Goal: Task Accomplishment & Management: Complete application form

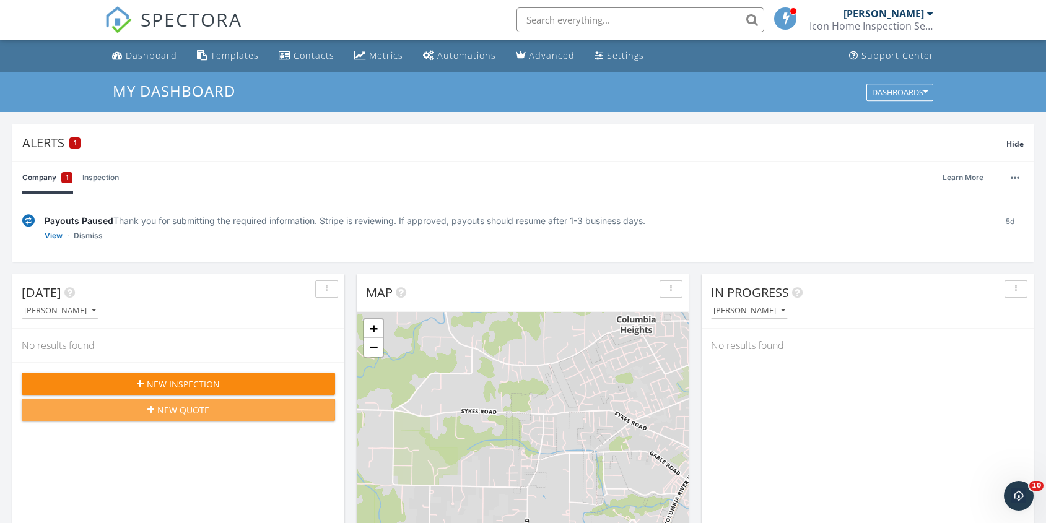
click at [167, 408] on span "New Quote" at bounding box center [183, 410] width 52 height 13
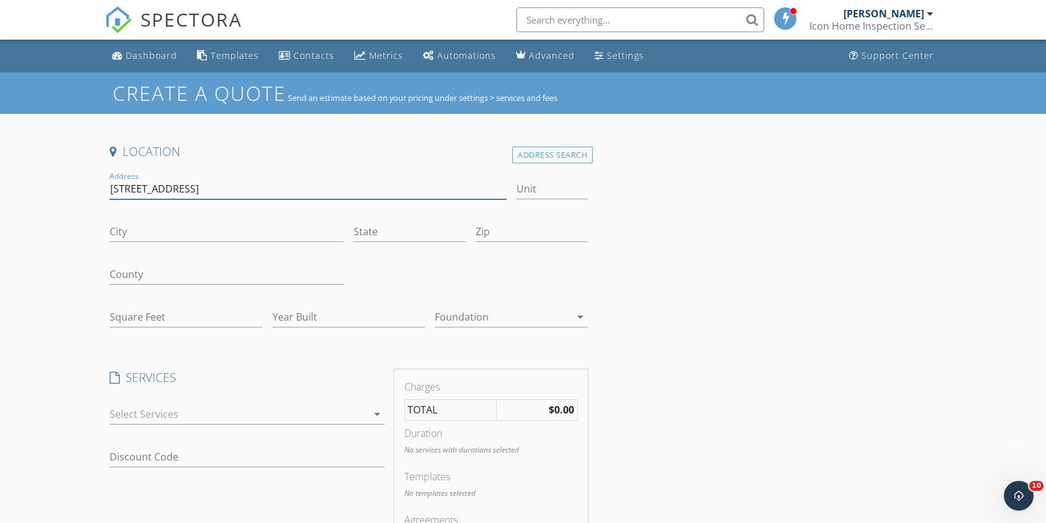
type input "[STREET_ADDRESS]"
type input "[GEOGRAPHIC_DATA]"
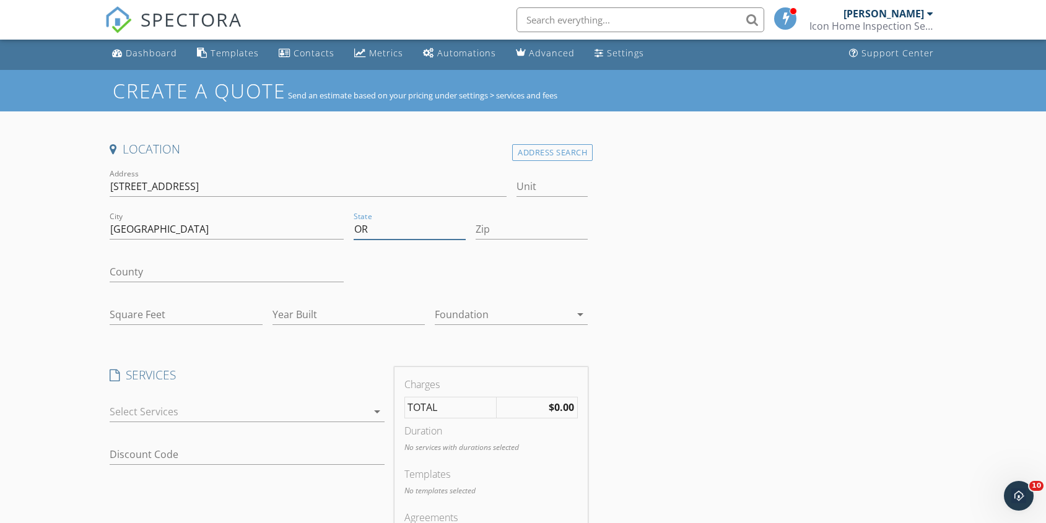
type input "OR"
click at [515, 236] on input "Zip" at bounding box center [531, 229] width 112 height 20
type input "97216"
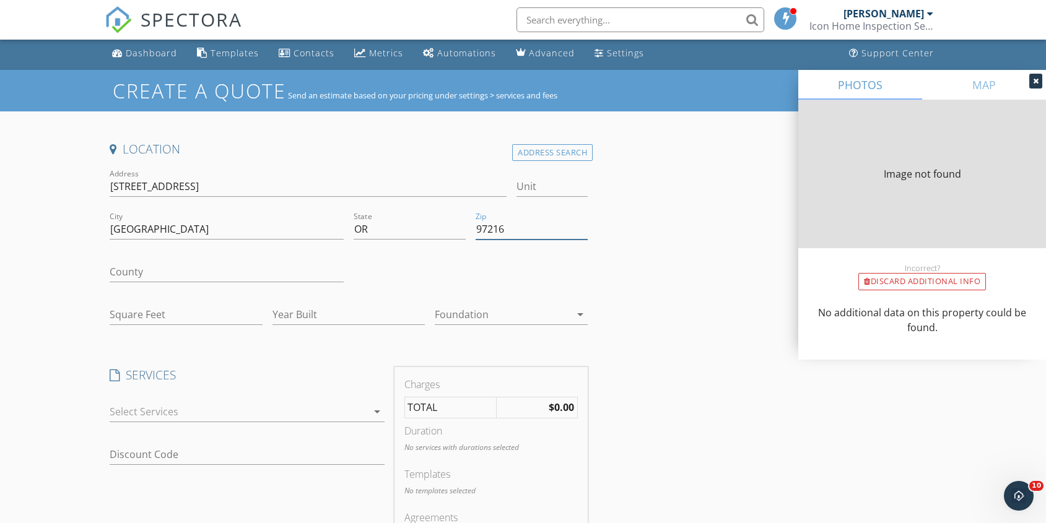
type input "0"
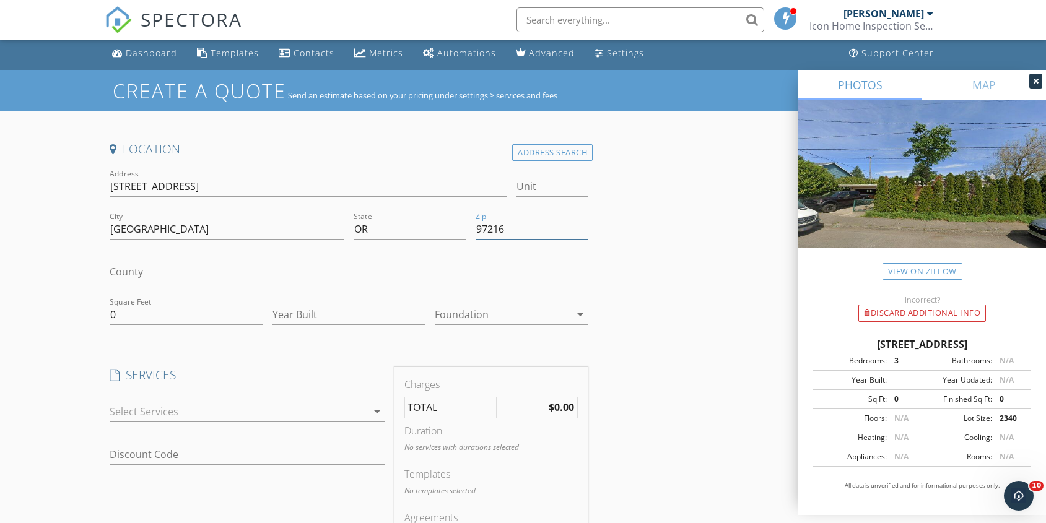
type input "97216"
click at [140, 315] on input "0" at bounding box center [186, 315] width 153 height 20
type input "1394"
click at [165, 410] on div at bounding box center [239, 412] width 258 height 20
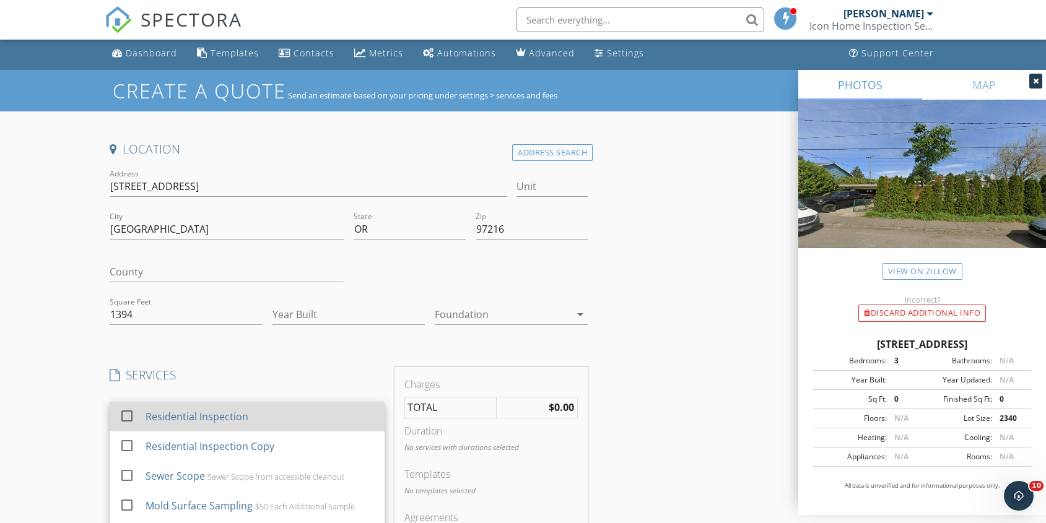
click at [127, 413] on div at bounding box center [126, 415] width 21 height 21
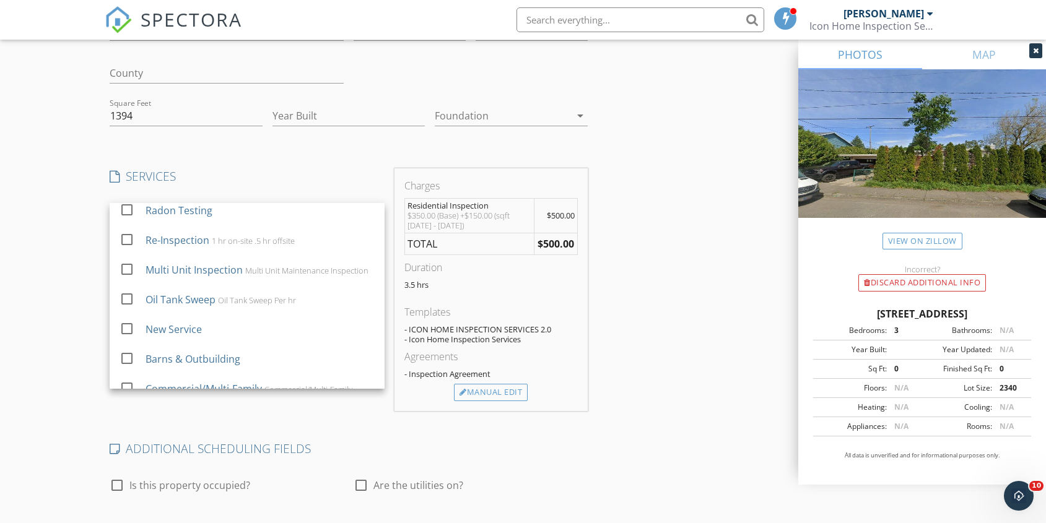
scroll to position [268, 0]
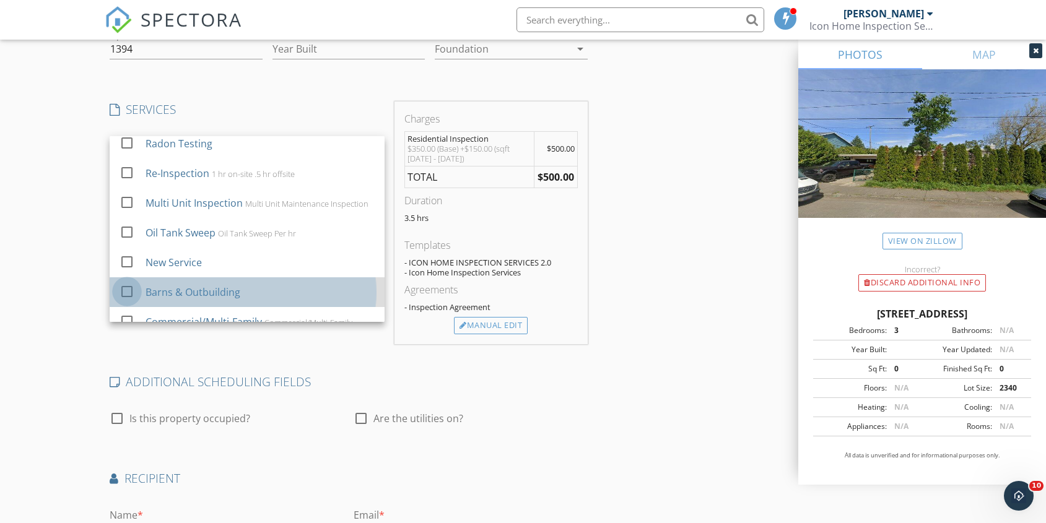
click at [129, 302] on div at bounding box center [126, 290] width 21 height 21
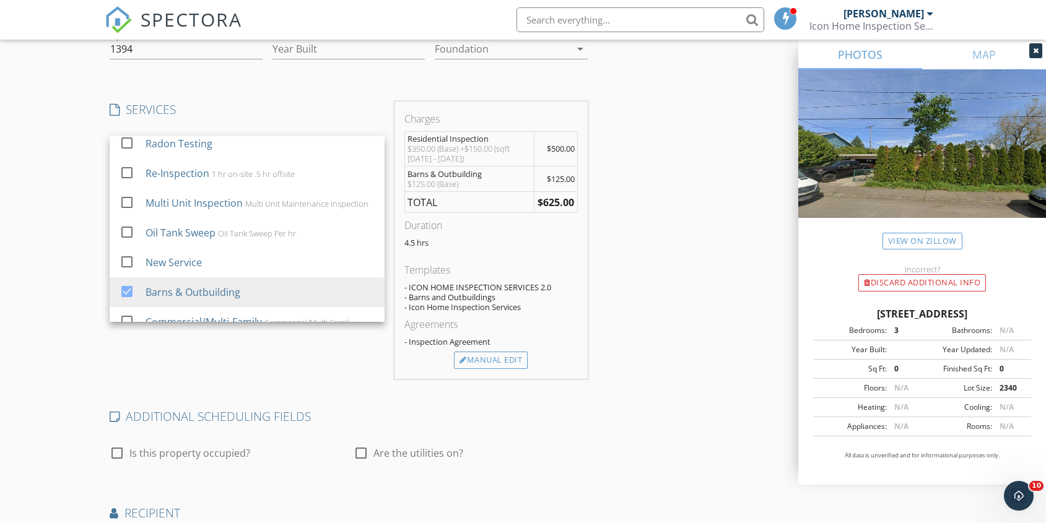
click at [641, 193] on div "Location Address Search Address 1730 SE 96th Ave Unit City Portland State OR Zi…" at bounding box center [523, 282] width 836 height 812
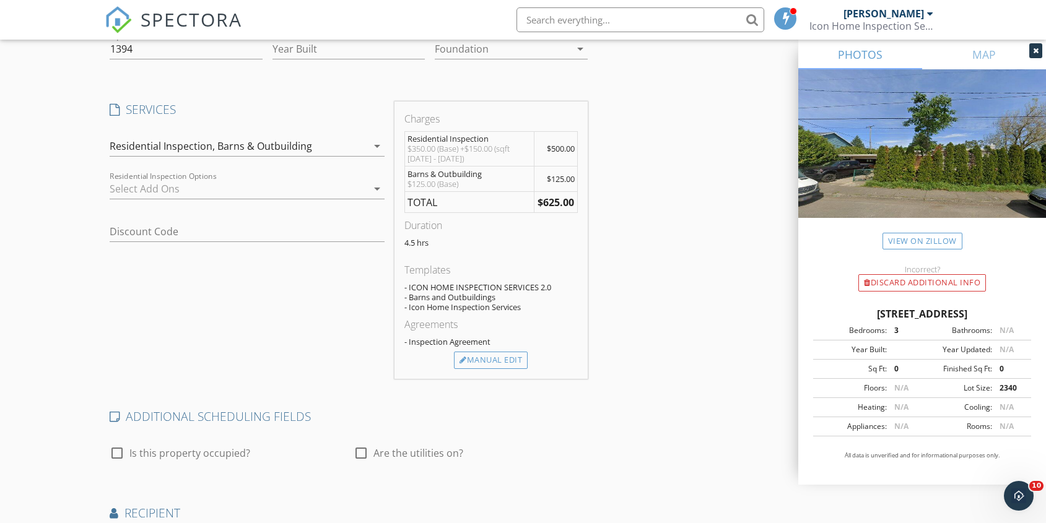
click at [370, 188] on icon "arrow_drop_down" at bounding box center [377, 188] width 15 height 15
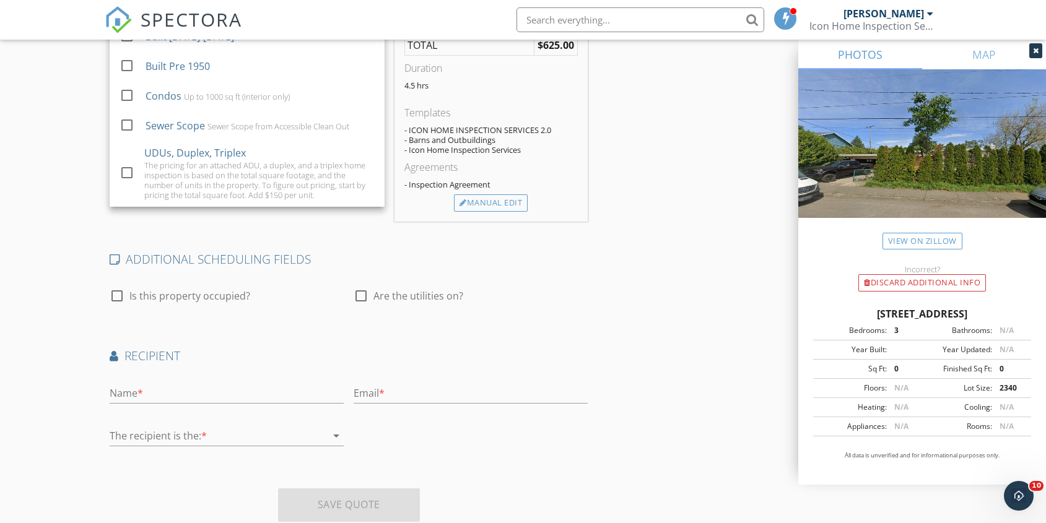
scroll to position [407, 0]
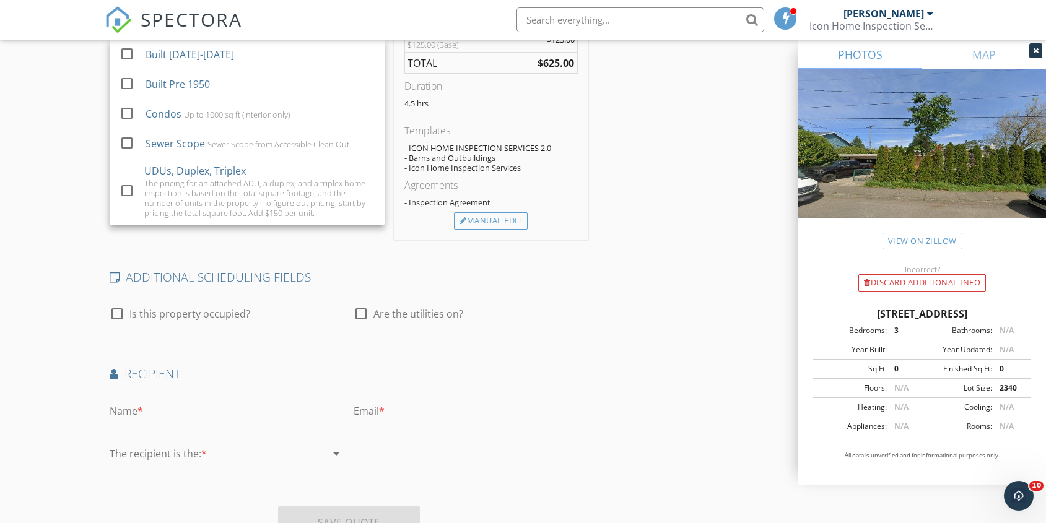
click at [141, 247] on div "Location Address Search Address 1730 SE 96th Ave Unit City Portland State OR Zi…" at bounding box center [349, 142] width 488 height 812
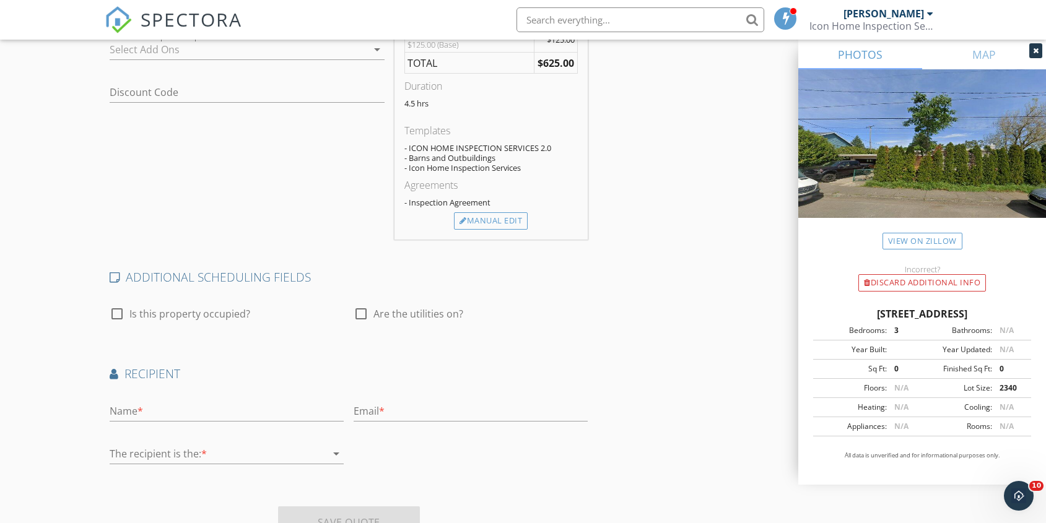
scroll to position [203, 0]
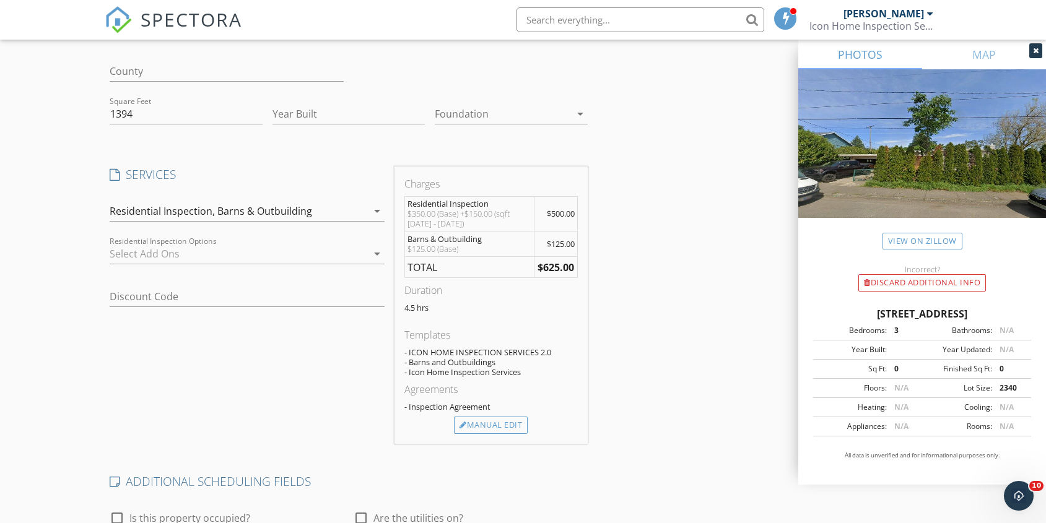
click at [382, 212] on icon "arrow_drop_down" at bounding box center [377, 211] width 15 height 15
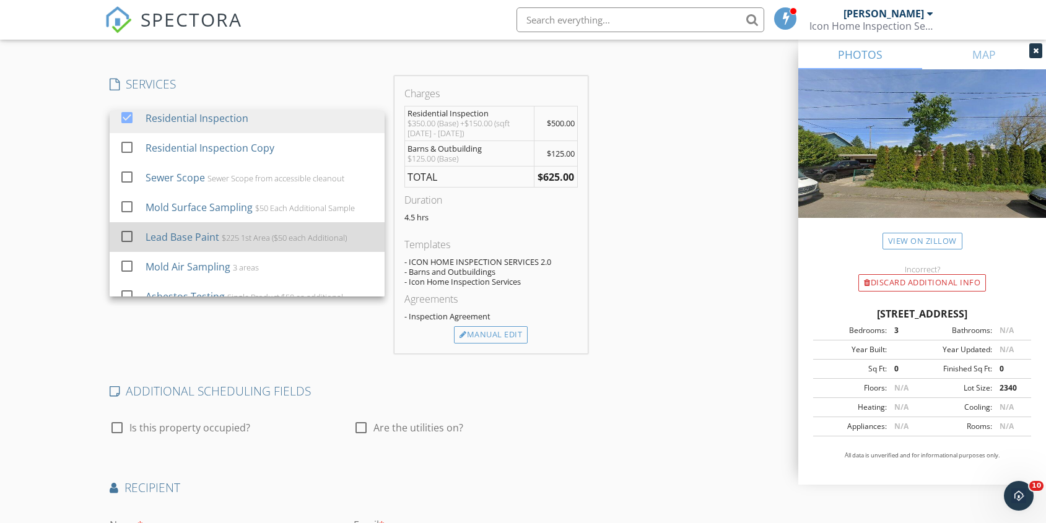
scroll to position [0, 0]
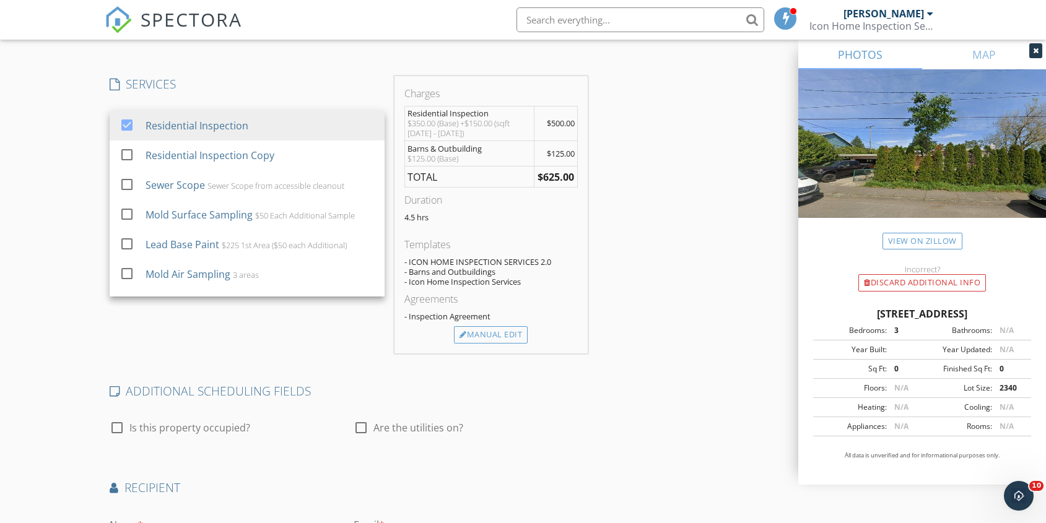
click at [168, 326] on div "SERVICES check_box Residential Inspection check_box_outline_blank Residential I…" at bounding box center [247, 215] width 285 height 278
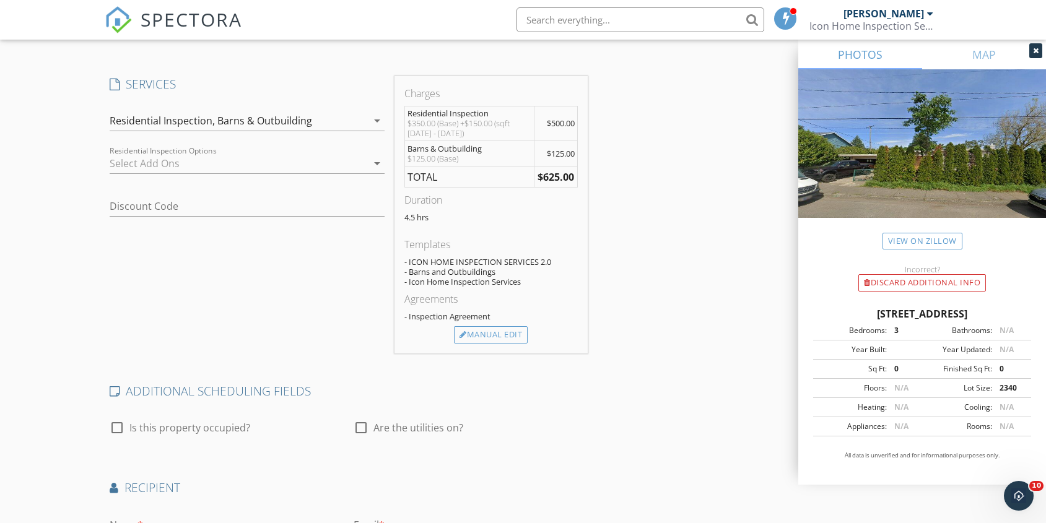
click at [371, 158] on icon "arrow_drop_down" at bounding box center [377, 163] width 15 height 15
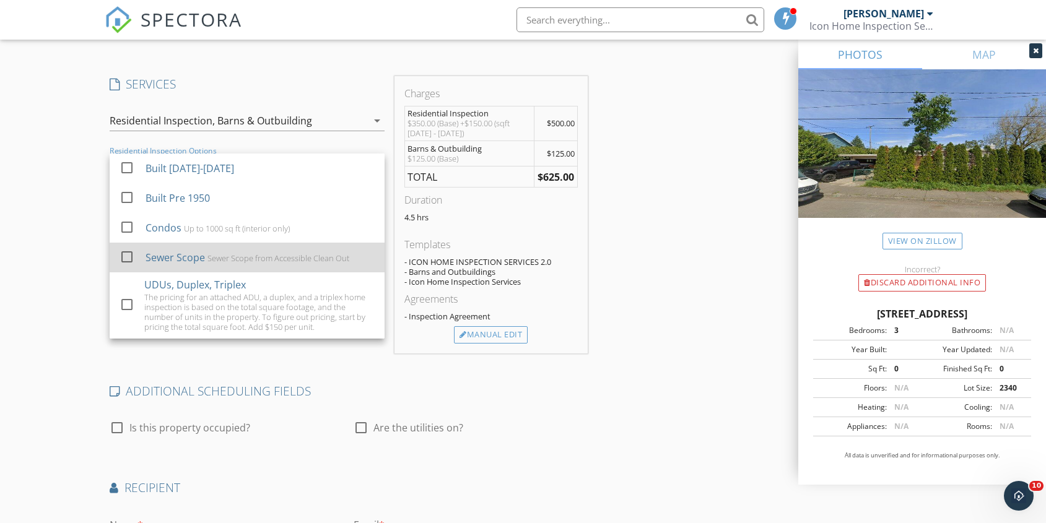
click at [124, 250] on div at bounding box center [126, 256] width 21 height 21
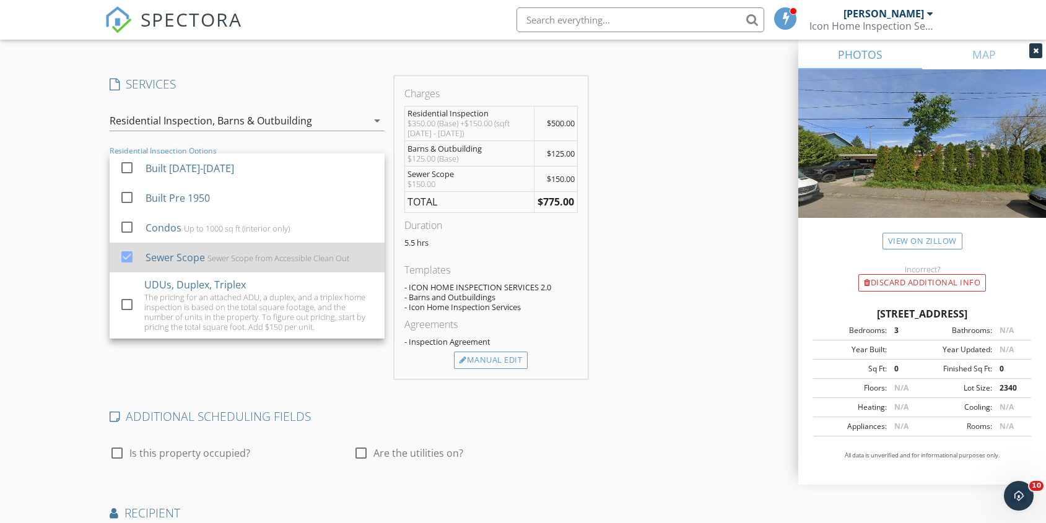
scroll to position [171, 0]
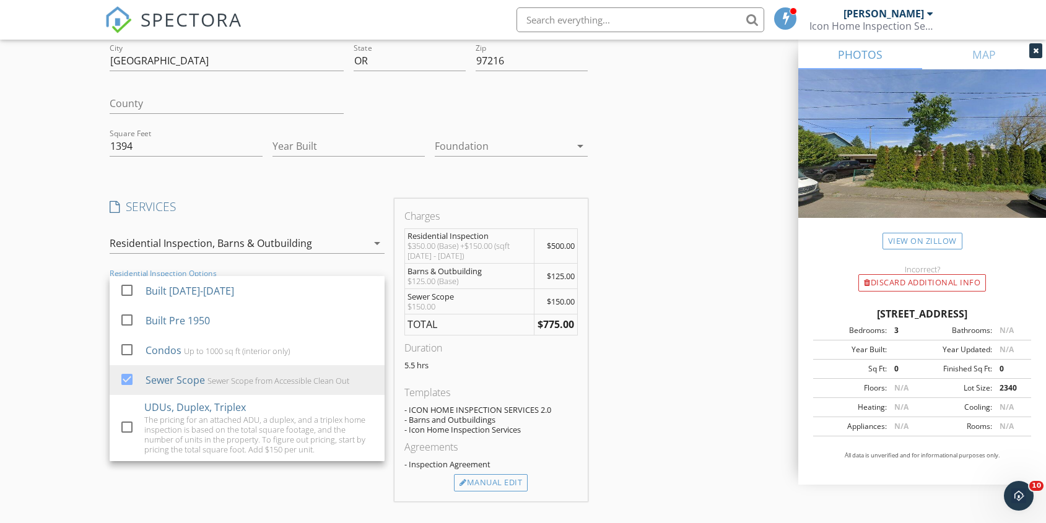
click at [277, 163] on div at bounding box center [348, 165] width 153 height 7
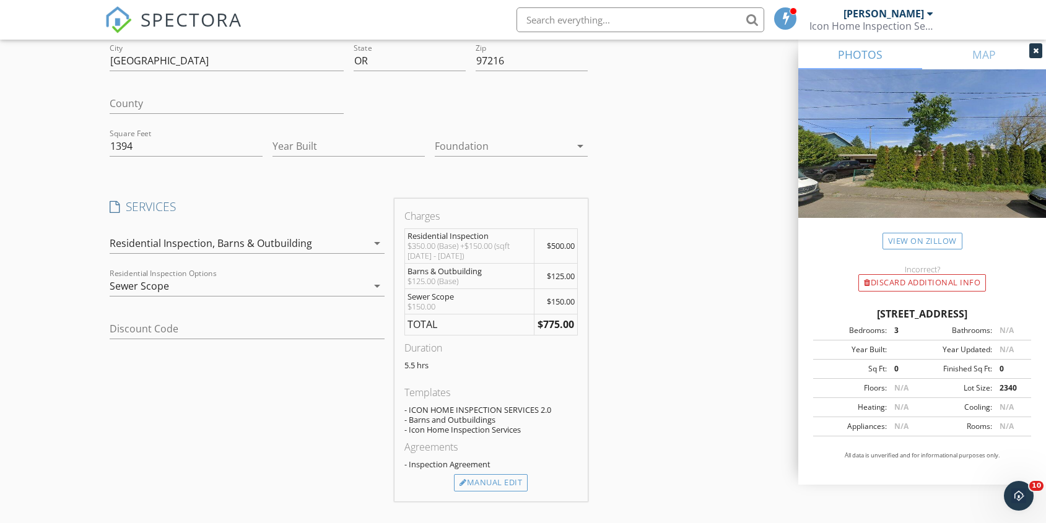
click at [378, 241] on icon "arrow_drop_down" at bounding box center [377, 243] width 15 height 15
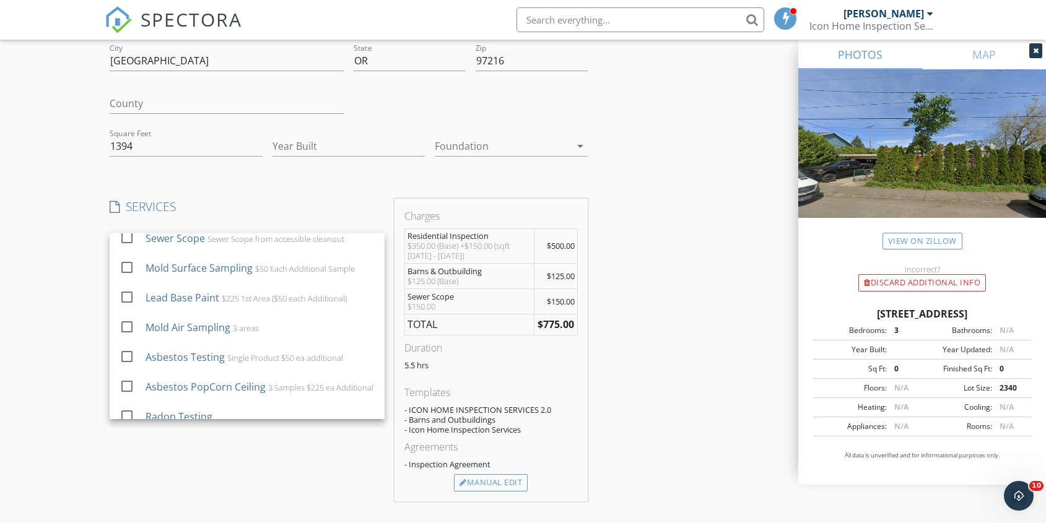
scroll to position [160, 0]
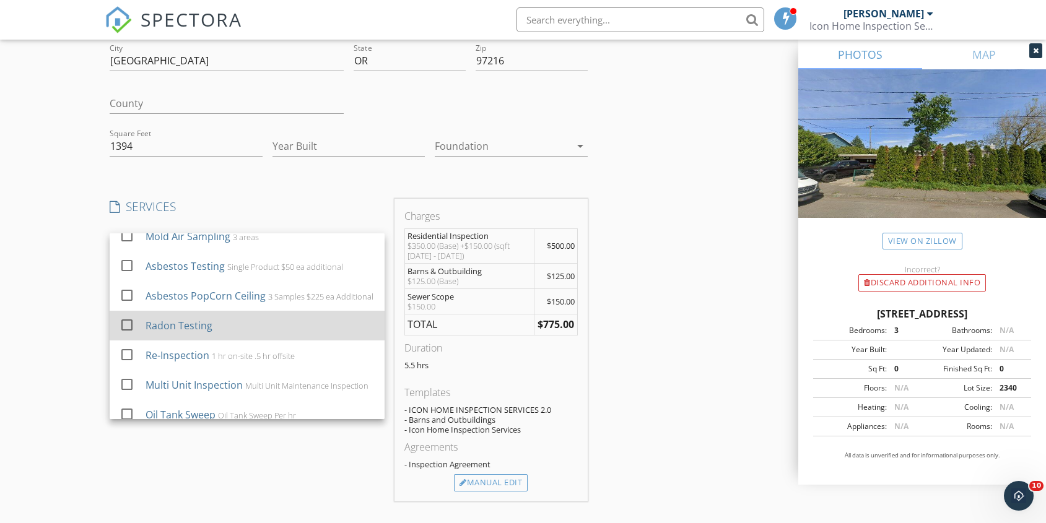
click at [124, 334] on div at bounding box center [126, 324] width 21 height 21
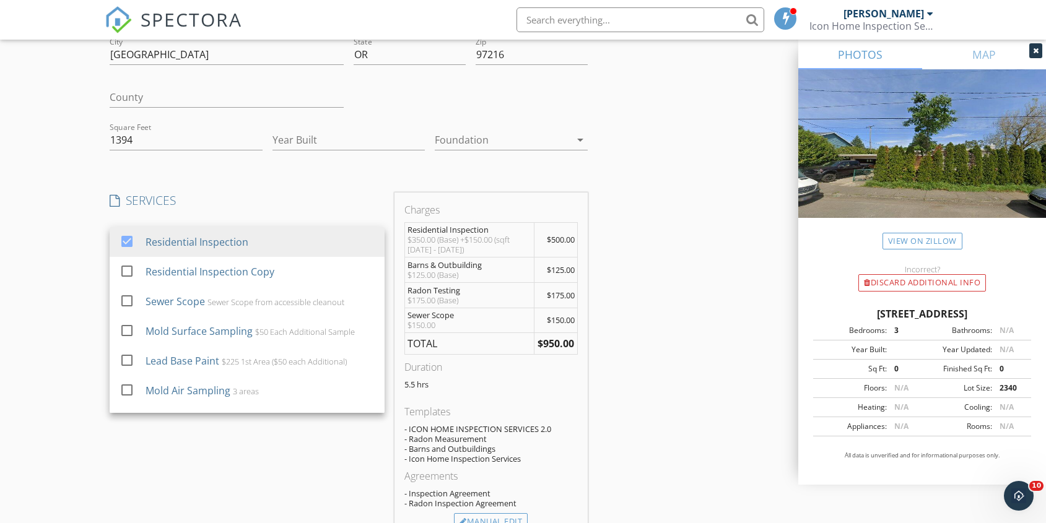
scroll to position [0, 0]
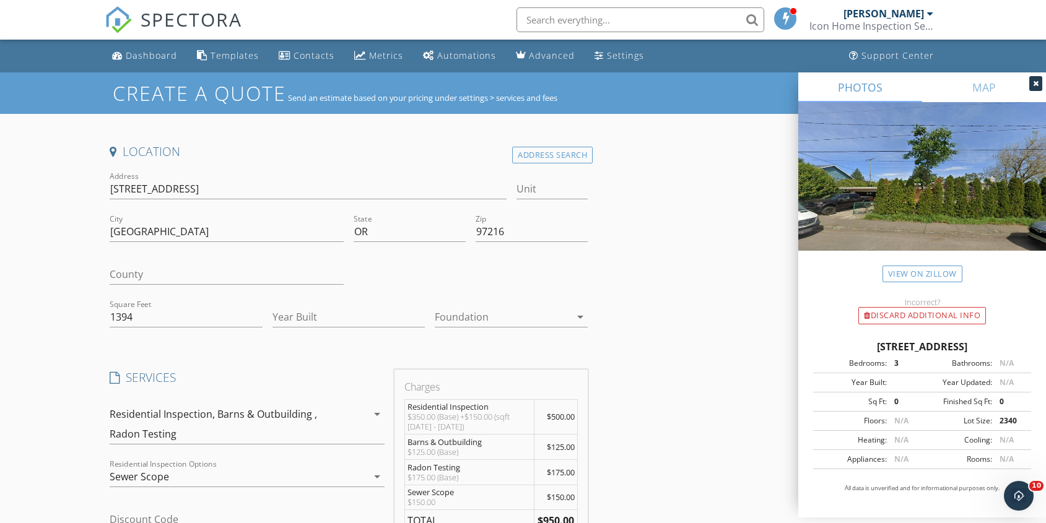
click at [380, 477] on icon "arrow_drop_down" at bounding box center [377, 476] width 15 height 15
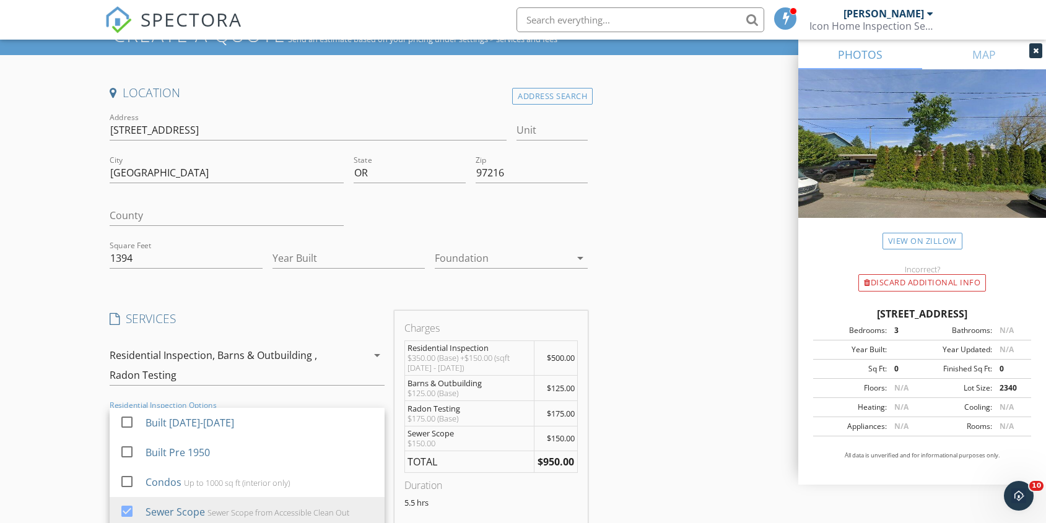
click at [241, 345] on div "Residential Inspection, Barns & Outbuilding , Radon Testing" at bounding box center [239, 365] width 258 height 40
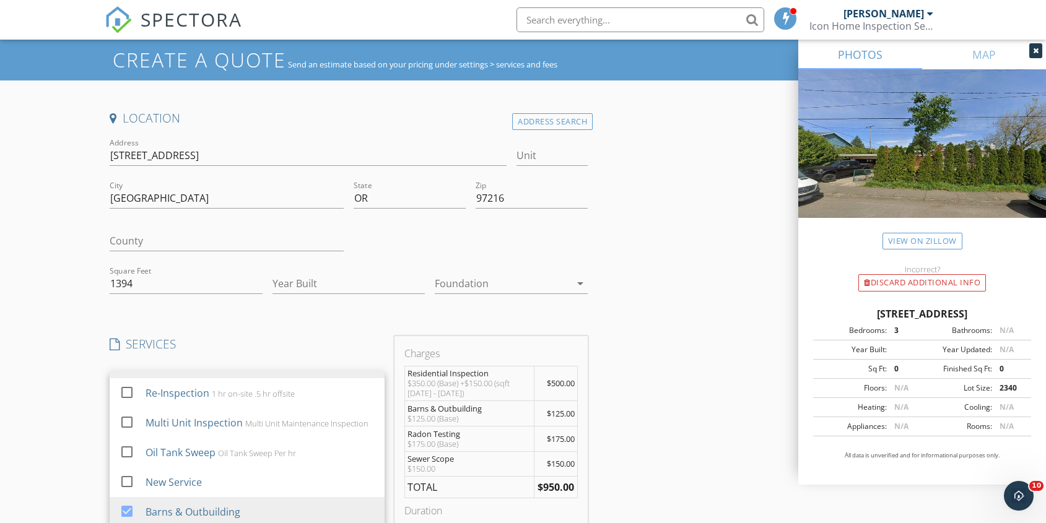
scroll to position [82, 0]
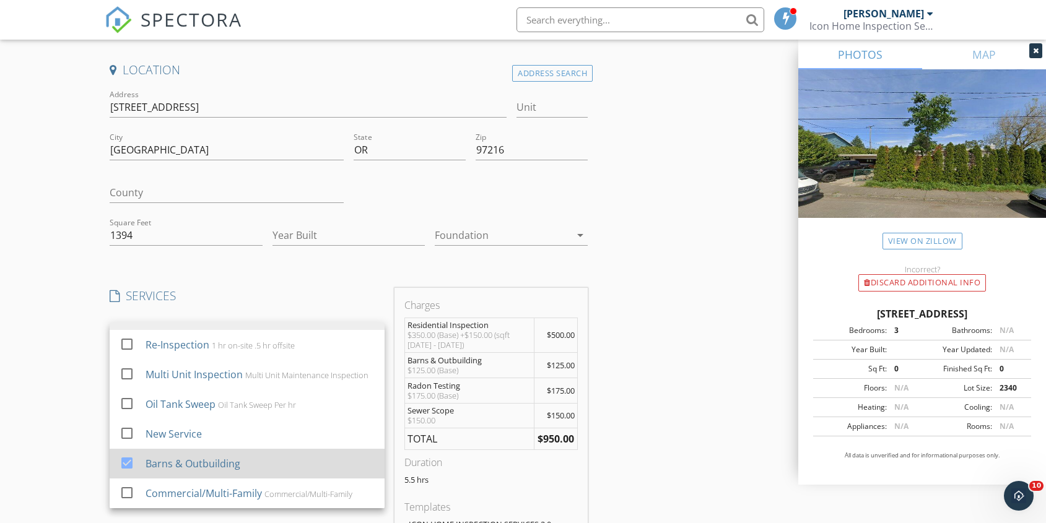
click at [117, 474] on div "check_box Residential Inspection check_box_outline_blank Residential Inspection…" at bounding box center [247, 286] width 275 height 446
click at [123, 465] on div at bounding box center [126, 462] width 21 height 21
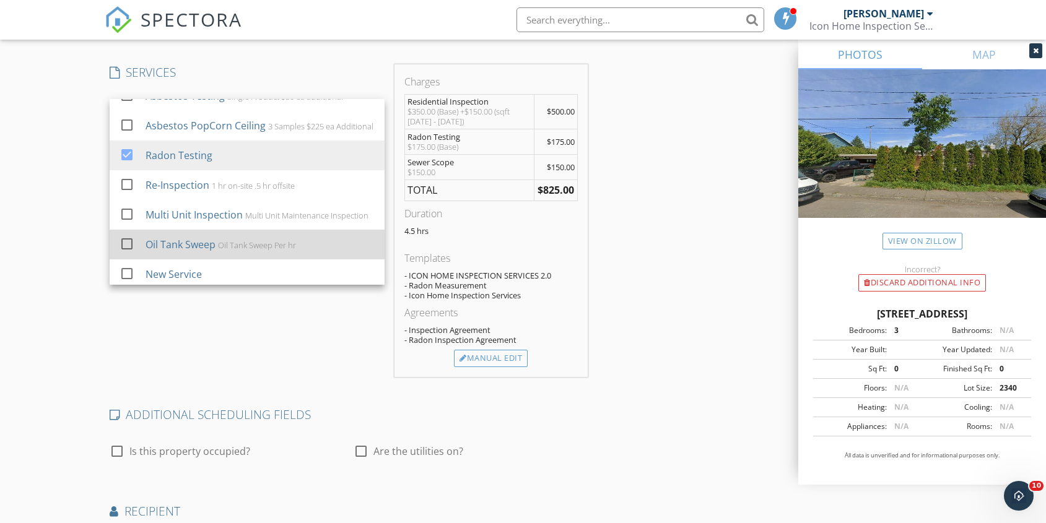
scroll to position [173, 0]
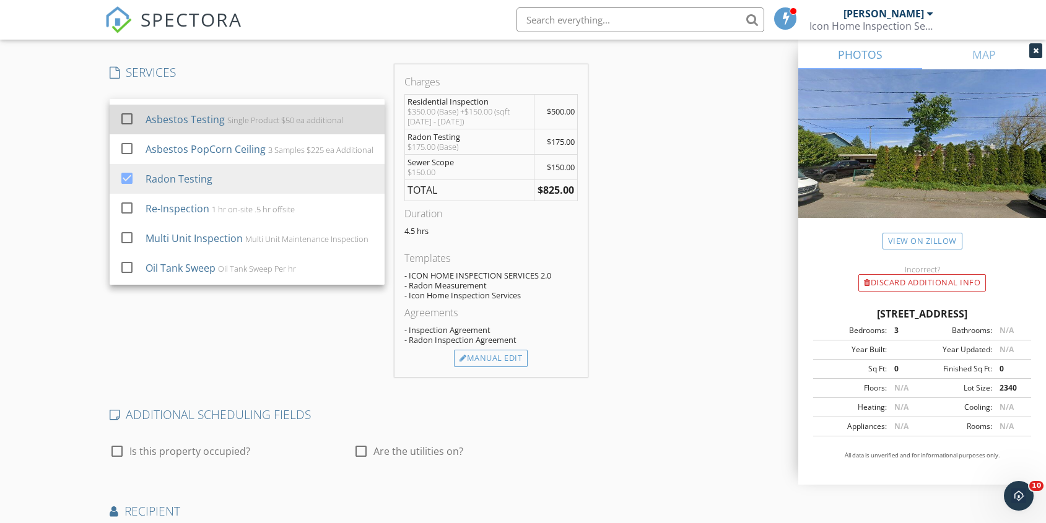
click at [124, 119] on div at bounding box center [126, 118] width 21 height 21
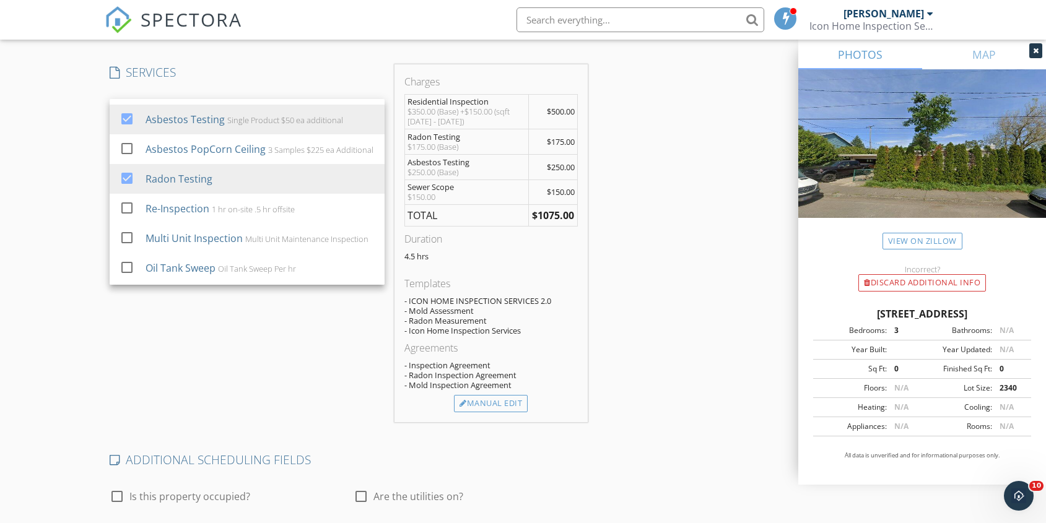
click at [448, 2] on div "SPECTORA Landon Russell Icon Home Inspection Services Role: Inspector Change Ro…" at bounding box center [523, 20] width 836 height 40
click at [126, 118] on div at bounding box center [126, 118] width 21 height 21
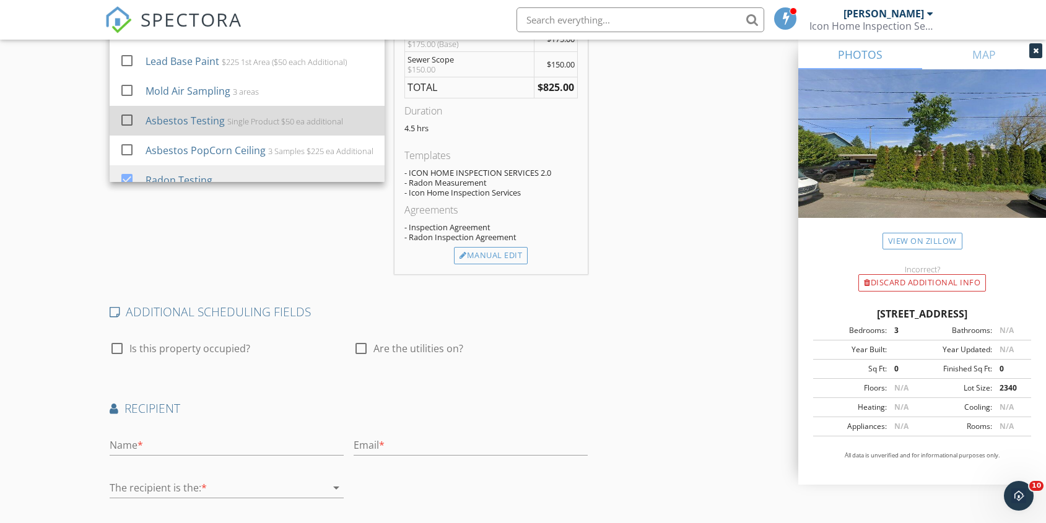
scroll to position [66, 0]
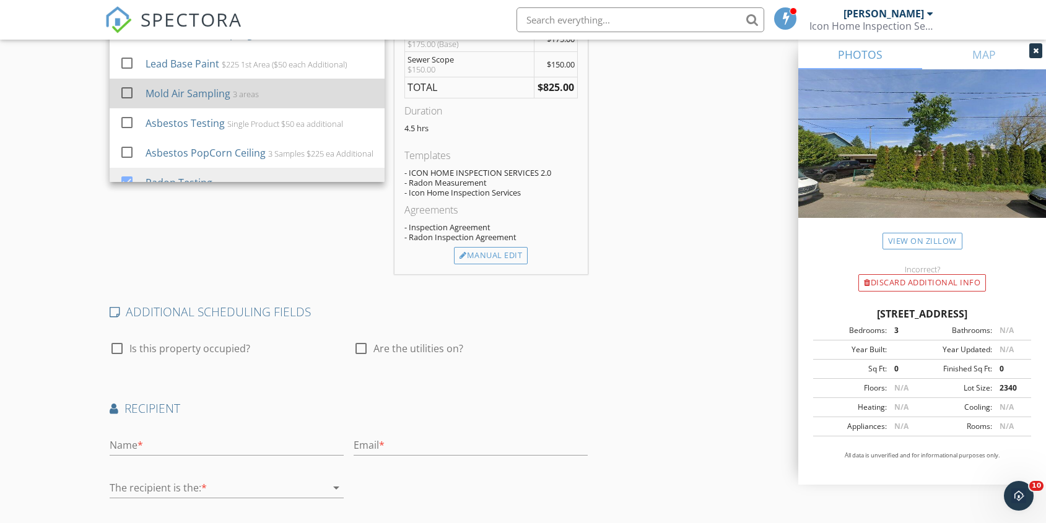
click at [124, 93] on div at bounding box center [126, 92] width 21 height 21
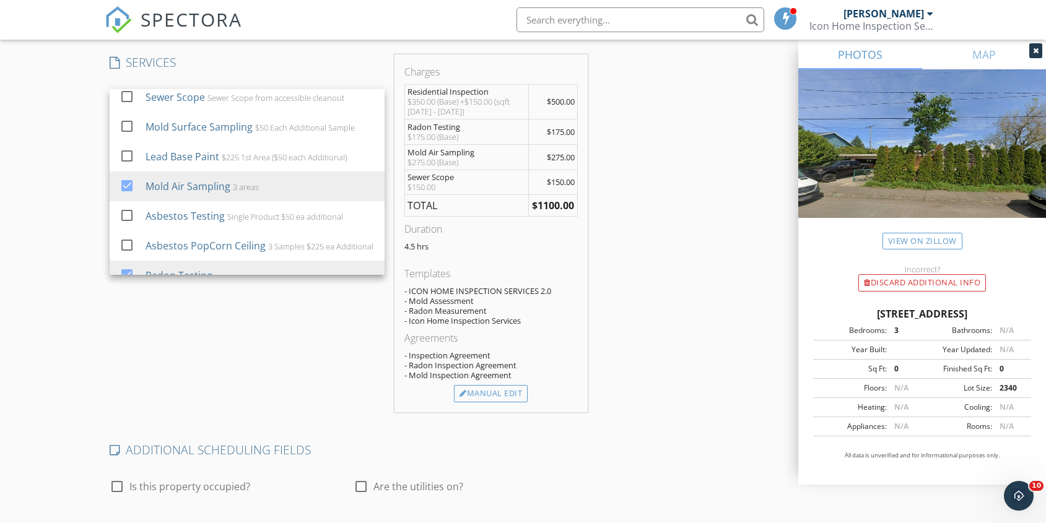
scroll to position [250, 0]
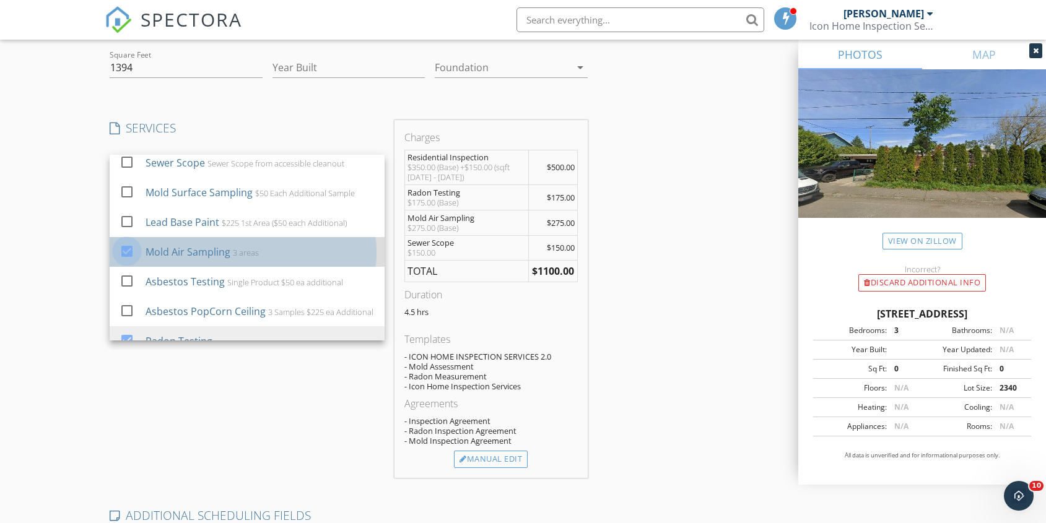
click at [130, 246] on div at bounding box center [126, 250] width 21 height 21
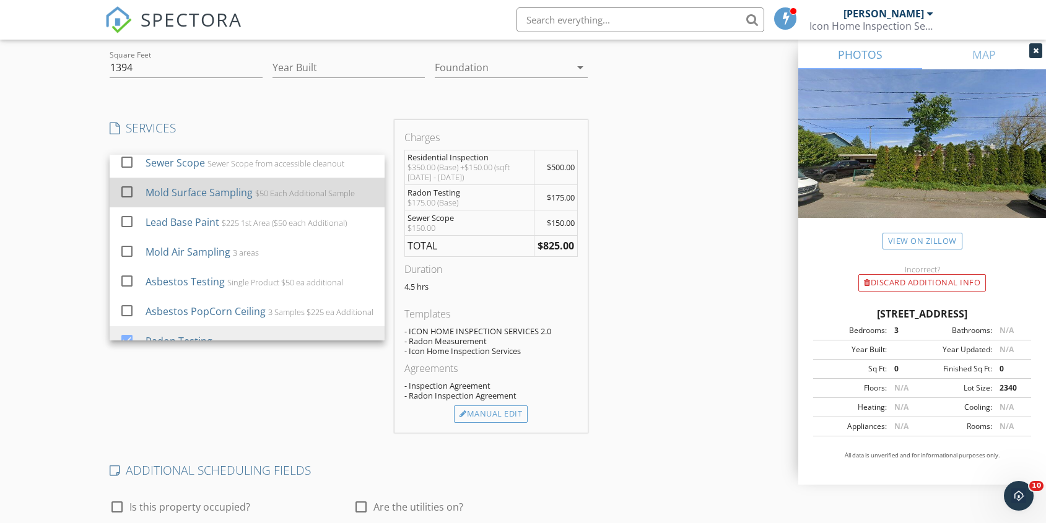
click at [129, 191] on div at bounding box center [126, 191] width 21 height 21
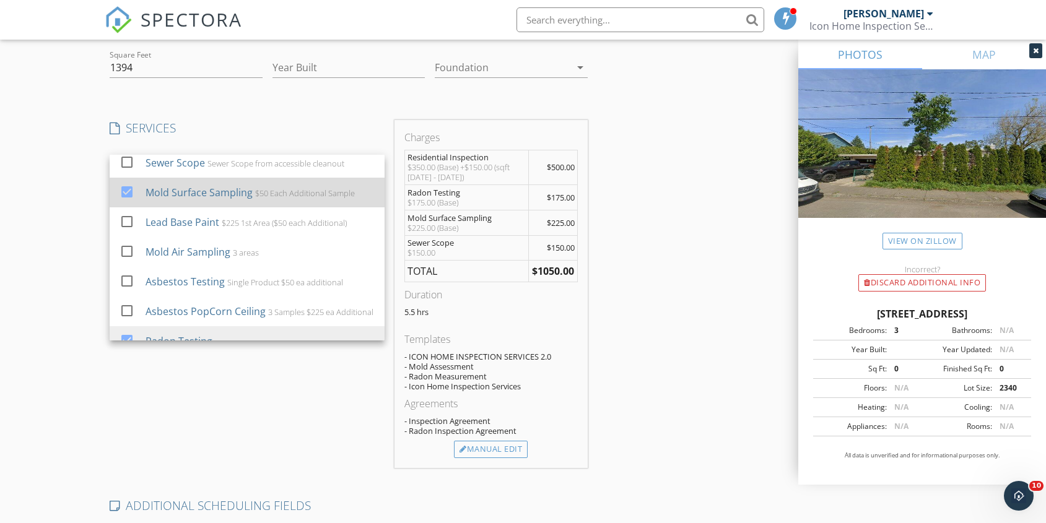
click at [129, 191] on div at bounding box center [126, 191] width 21 height 21
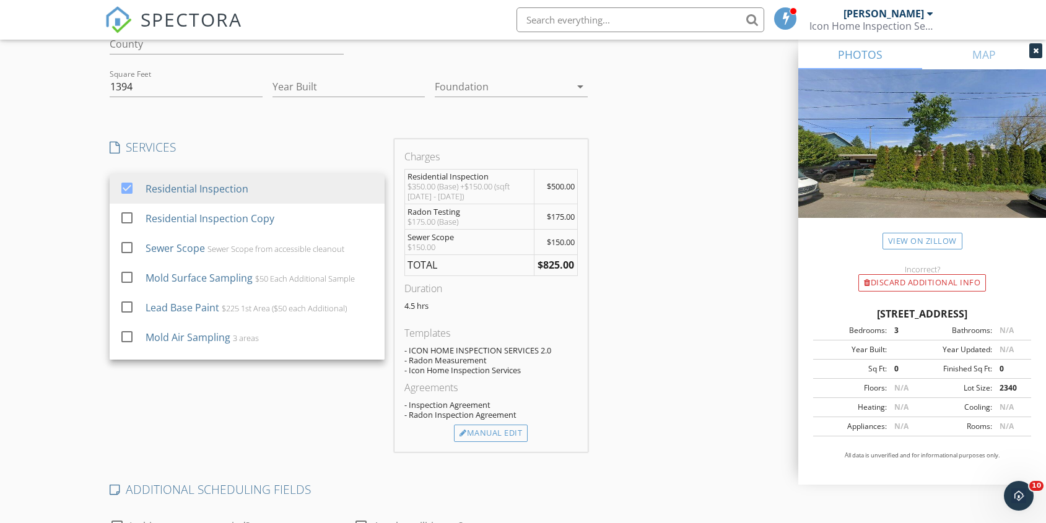
scroll to position [26, 0]
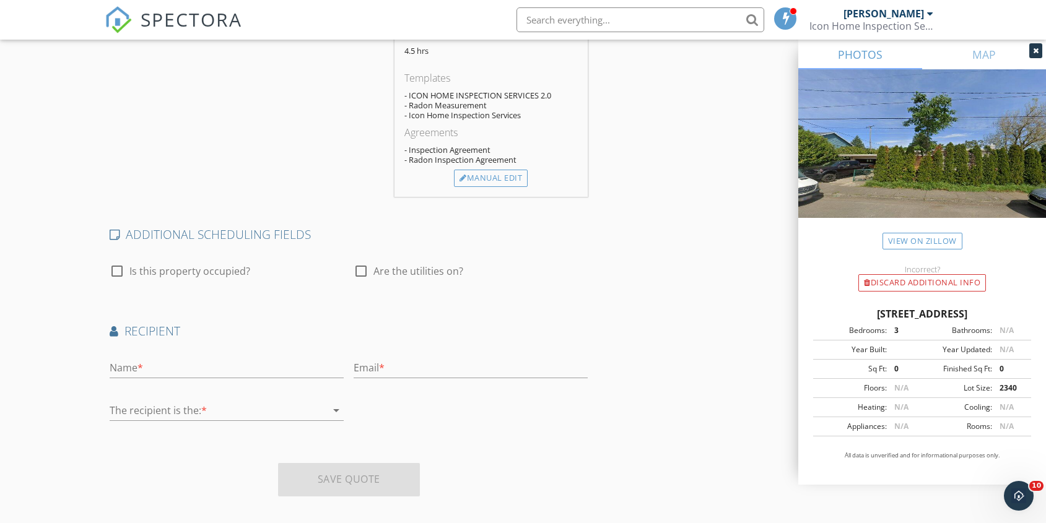
scroll to position [497, 0]
